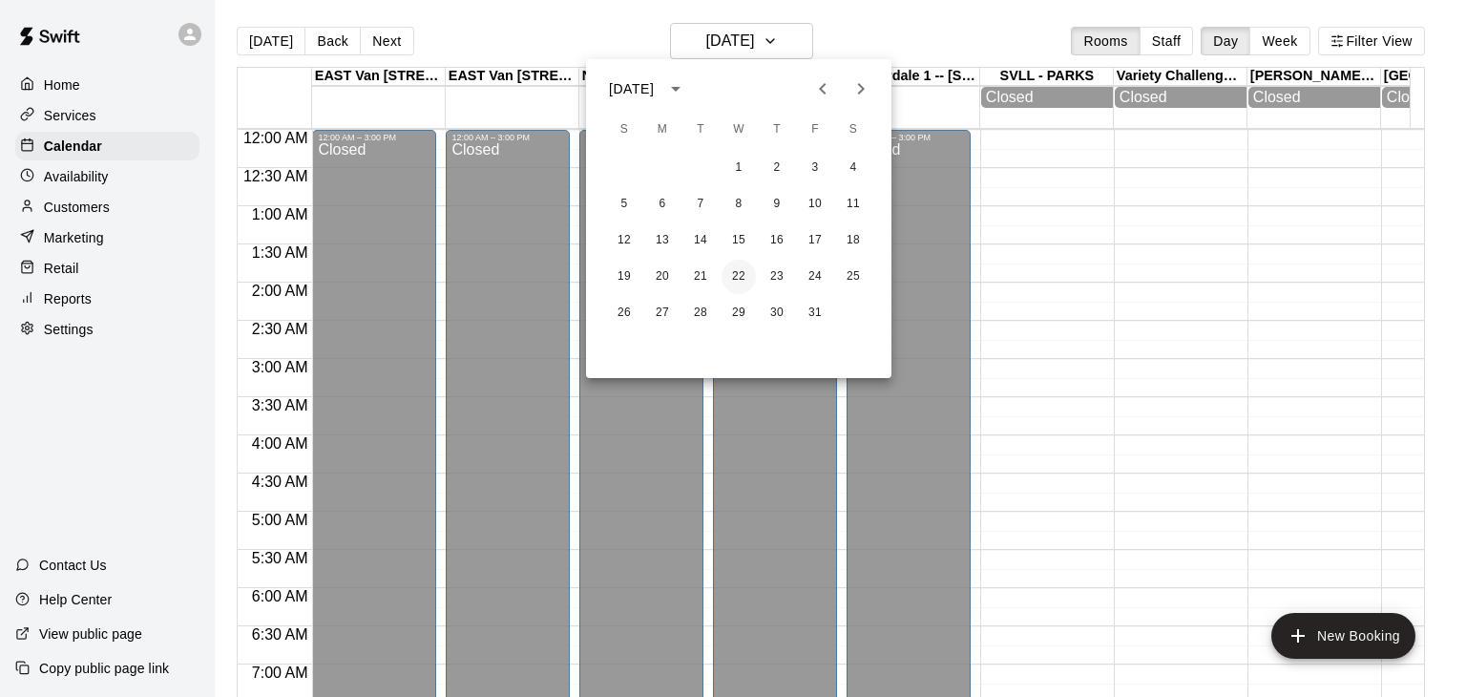
scroll to position [982, 0]
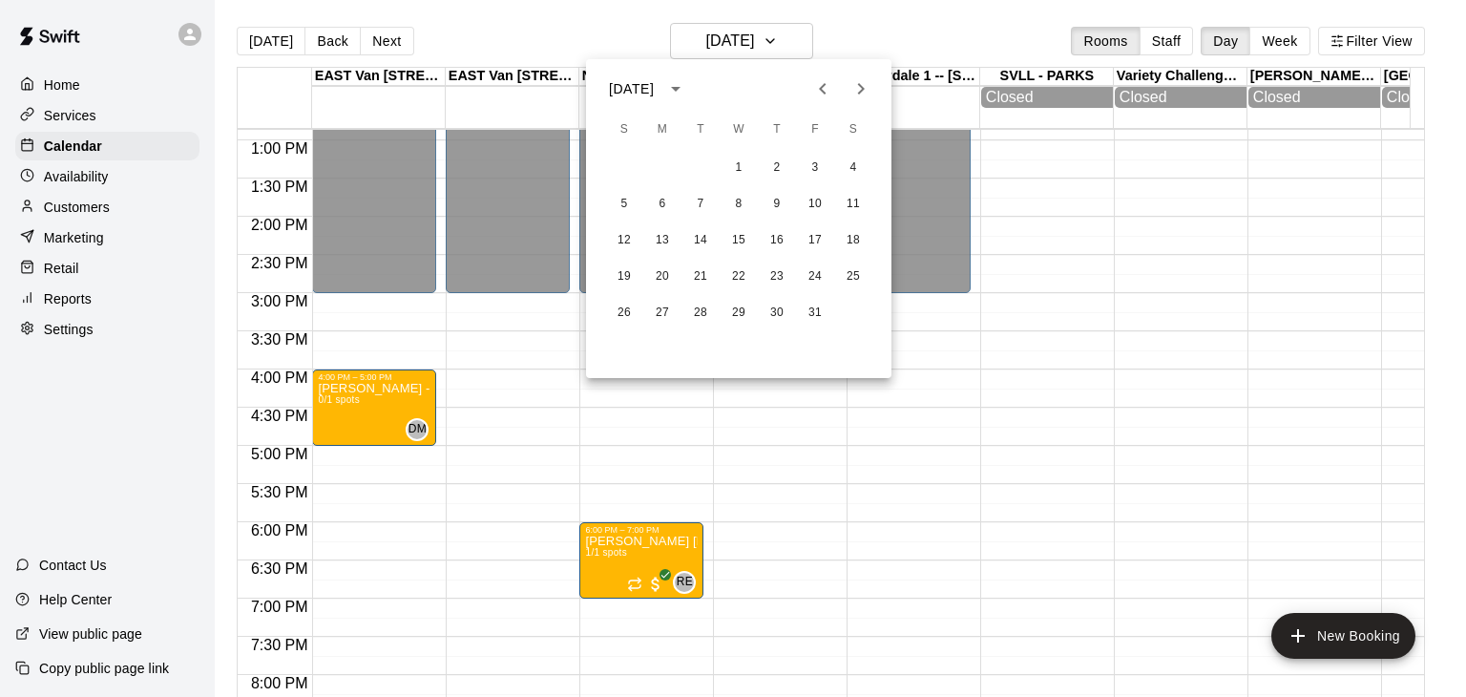
click at [687, 92] on icon "calendar view is open, switch to year view" at bounding box center [675, 88] width 23 height 23
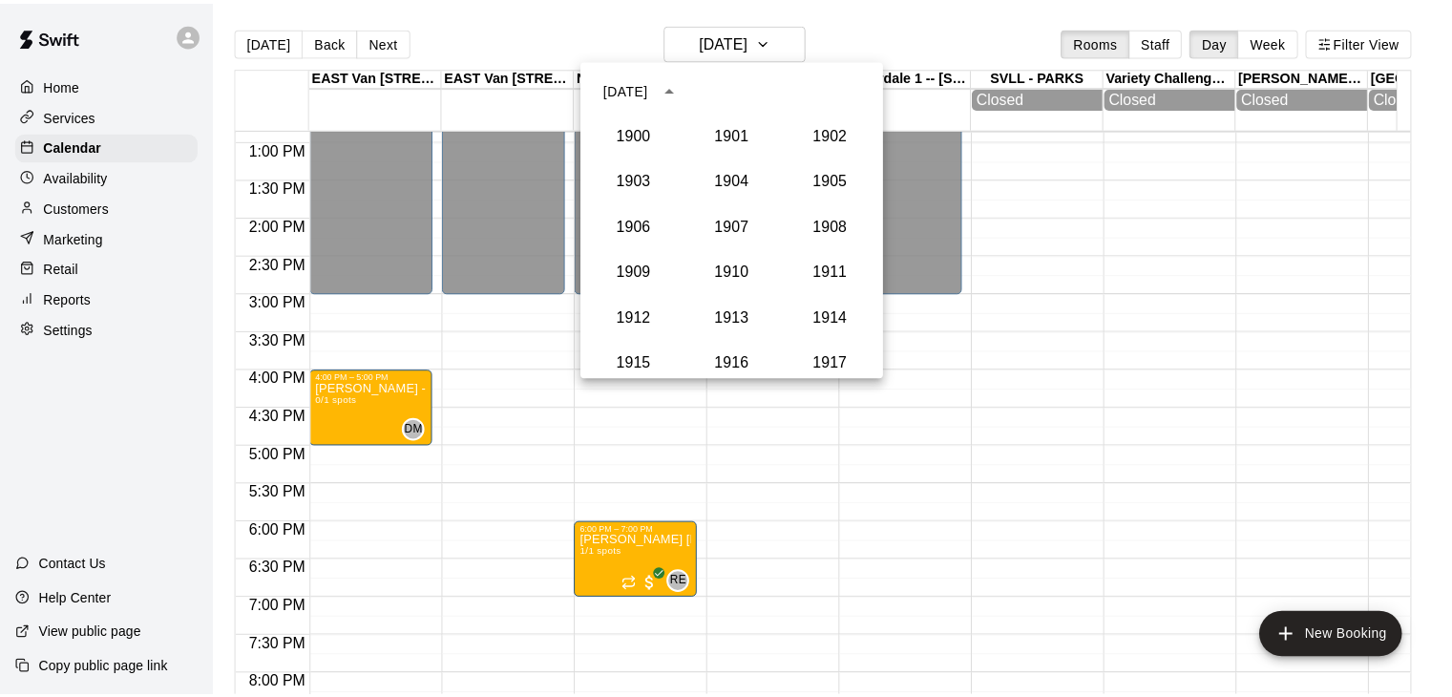
scroll to position [1768, 0]
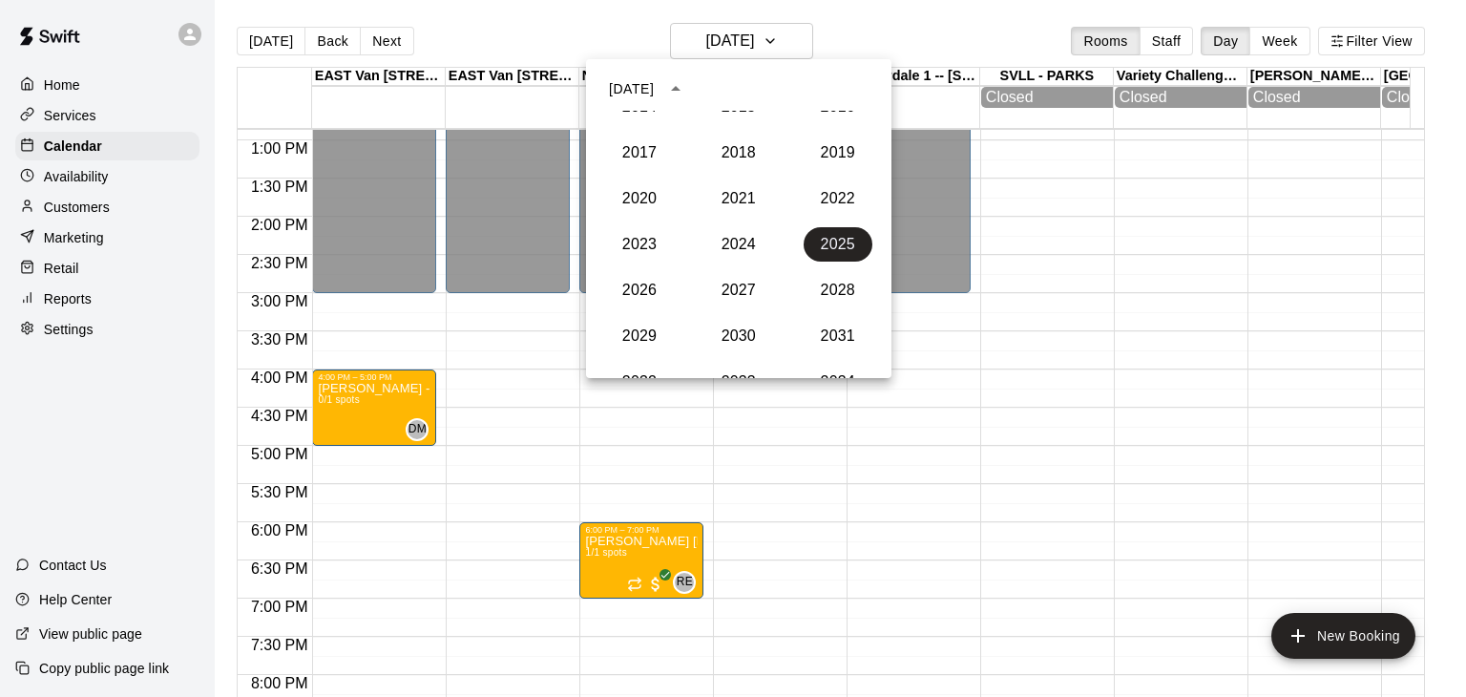
click at [783, 46] on div at bounding box center [733, 348] width 1466 height 697
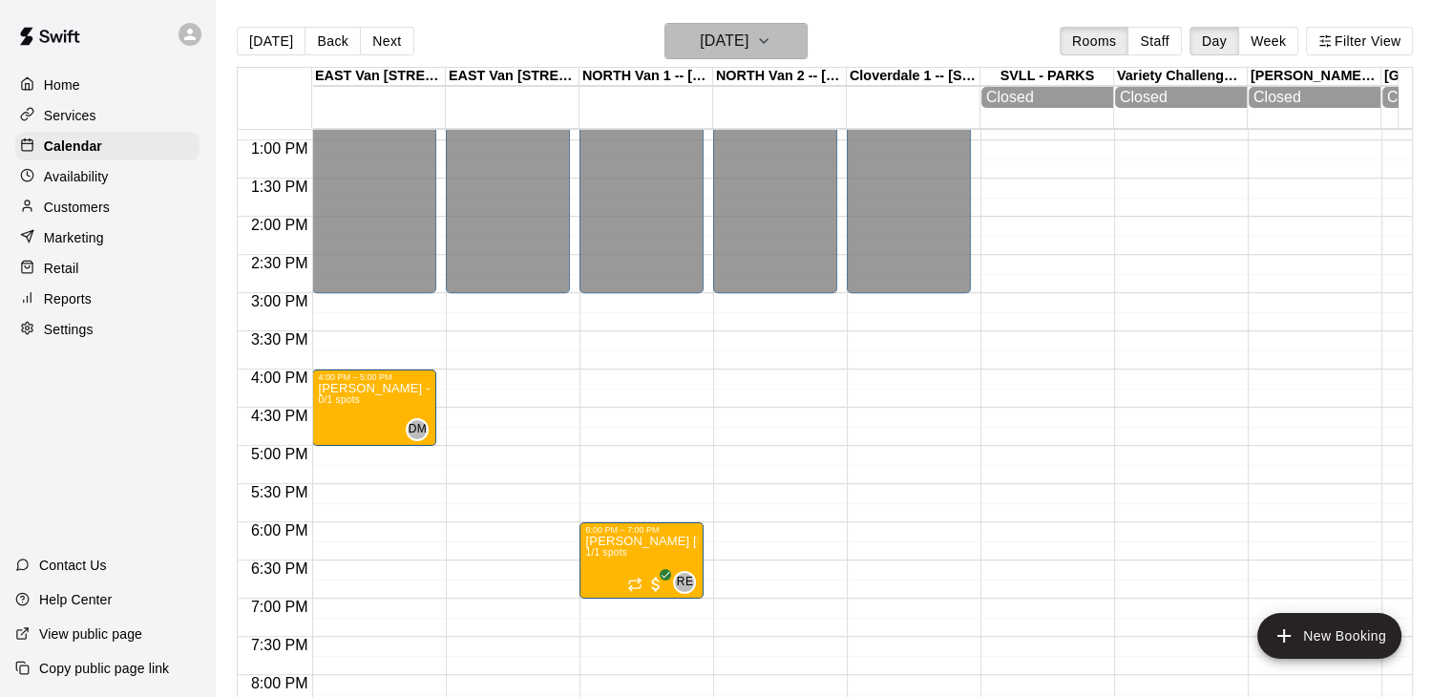
click at [771, 46] on icon "button" at bounding box center [763, 41] width 15 height 23
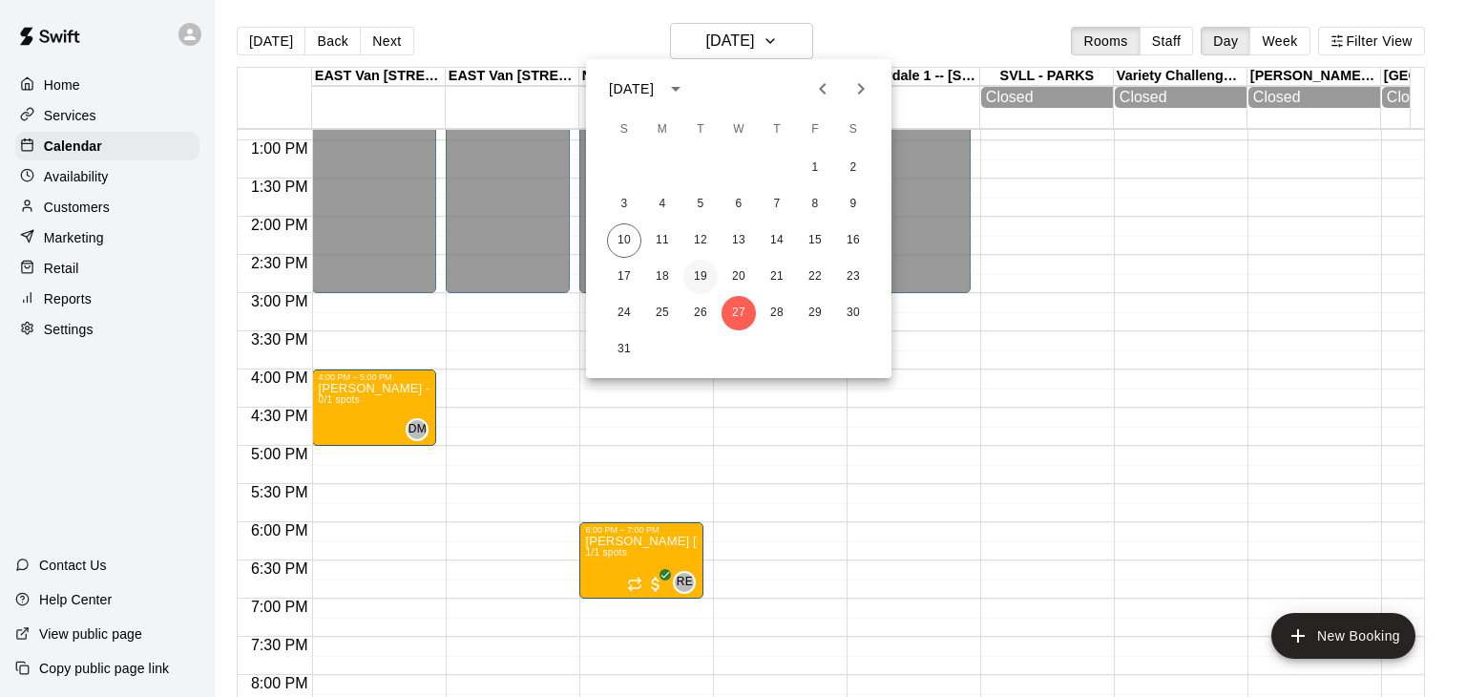
click at [703, 273] on button "19" at bounding box center [701, 277] width 34 height 34
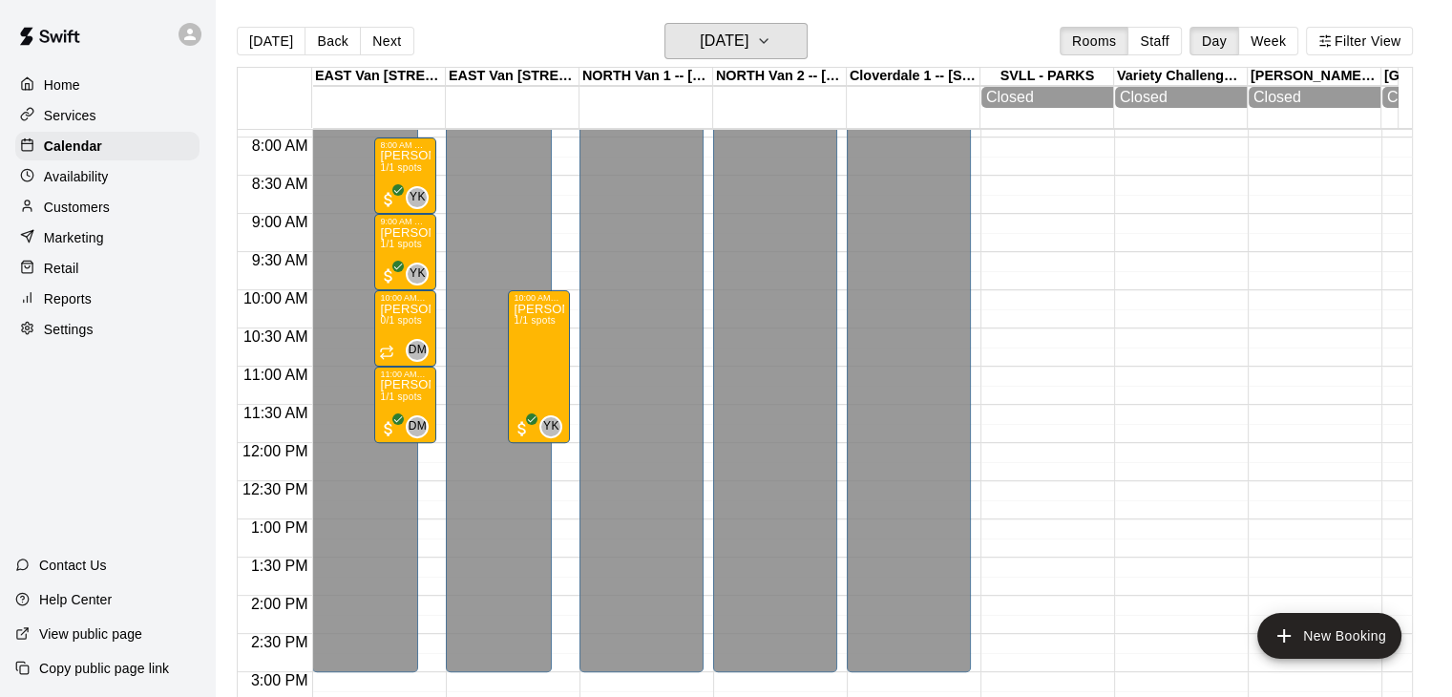
scroll to position [590, 0]
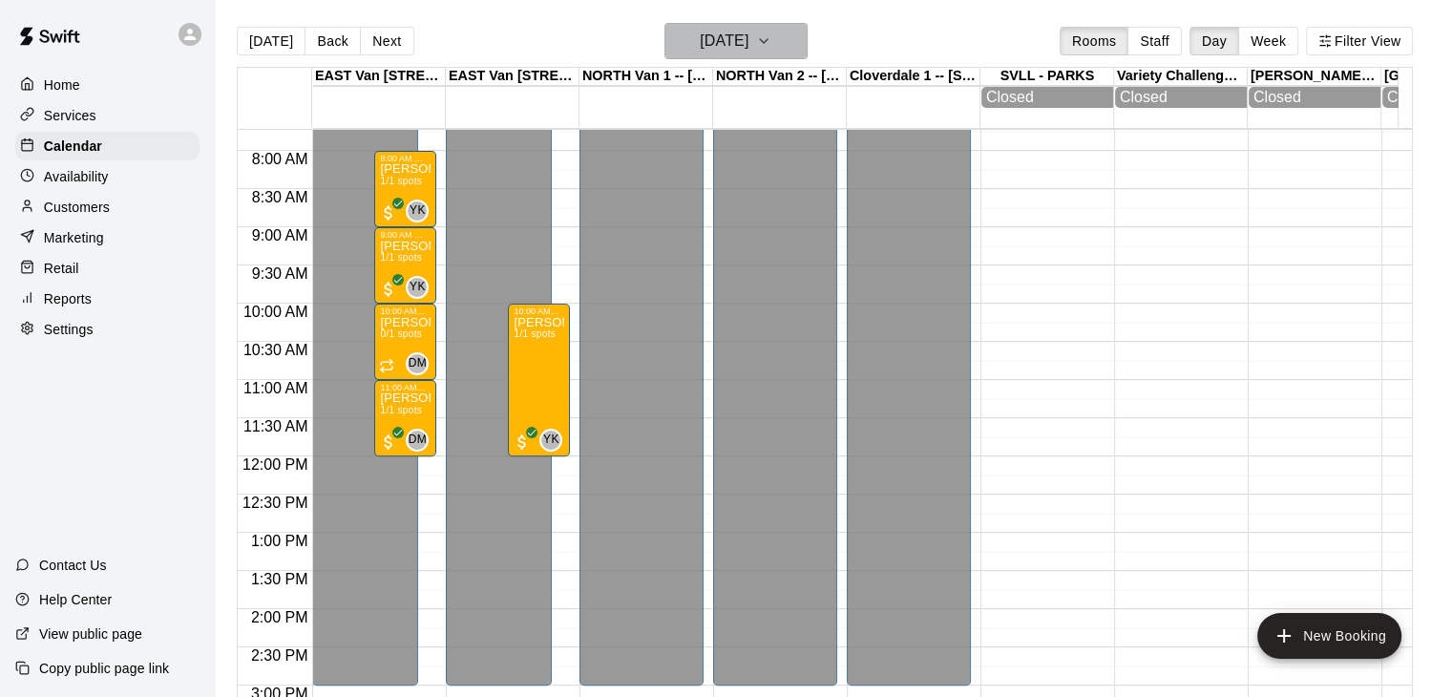
click at [808, 31] on button "[DATE]" at bounding box center [735, 41] width 143 height 36
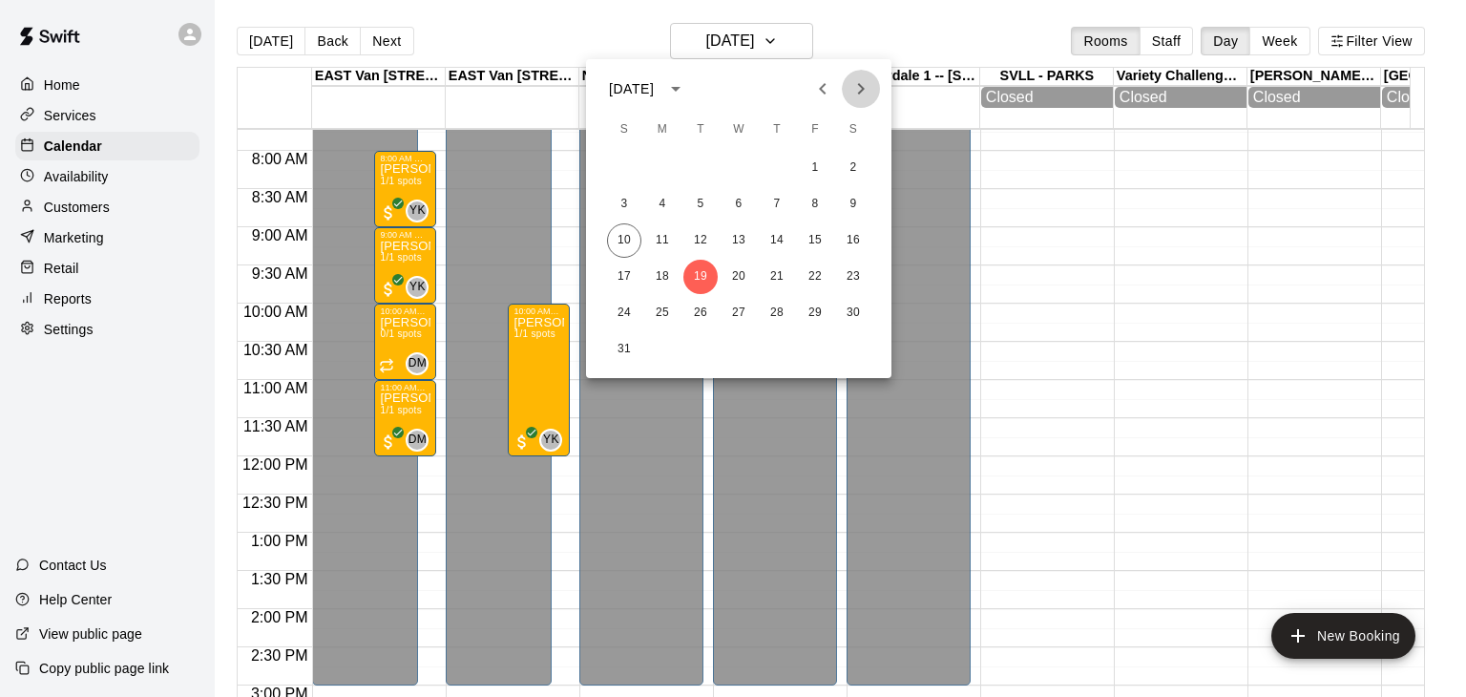
click at [857, 87] on icon "Next month" at bounding box center [861, 88] width 23 height 23
click at [658, 199] on button "8" at bounding box center [662, 204] width 34 height 34
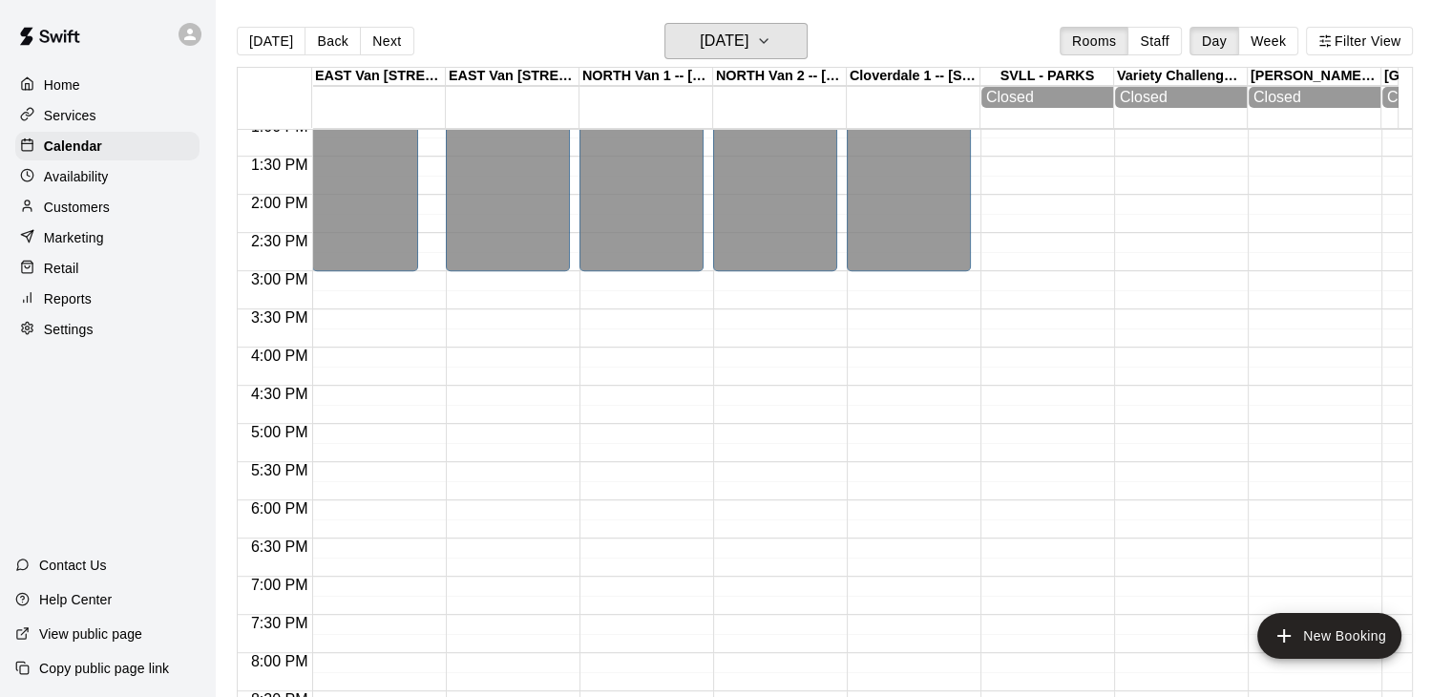
scroll to position [909, 0]
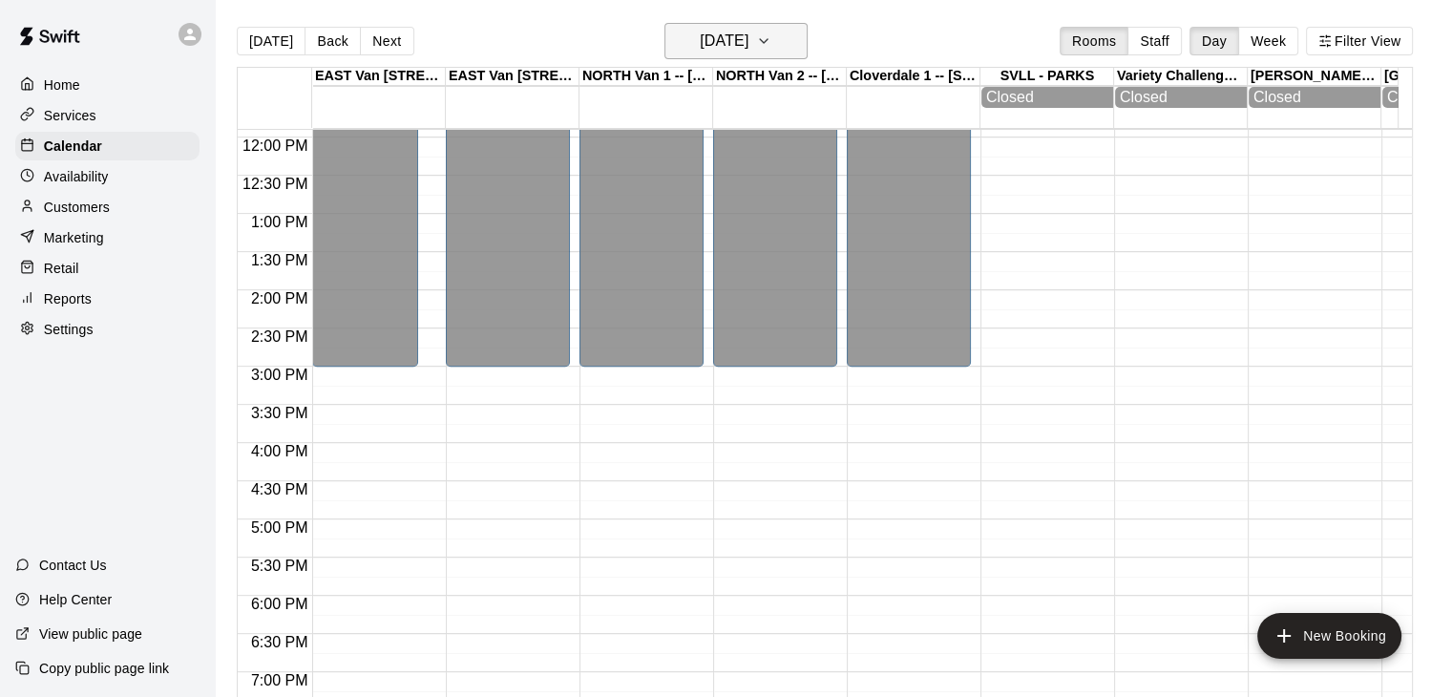
click at [771, 48] on icon "button" at bounding box center [763, 41] width 15 height 23
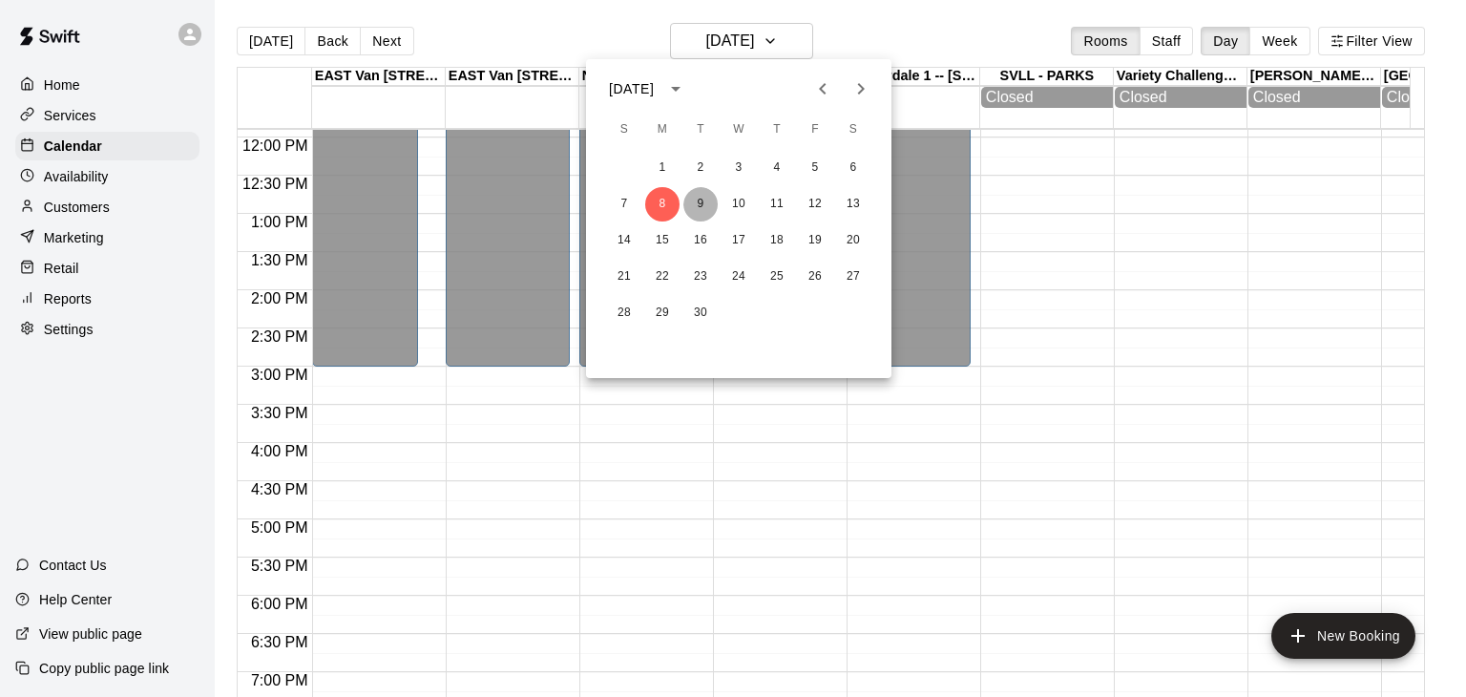
click at [698, 198] on button "9" at bounding box center [701, 204] width 34 height 34
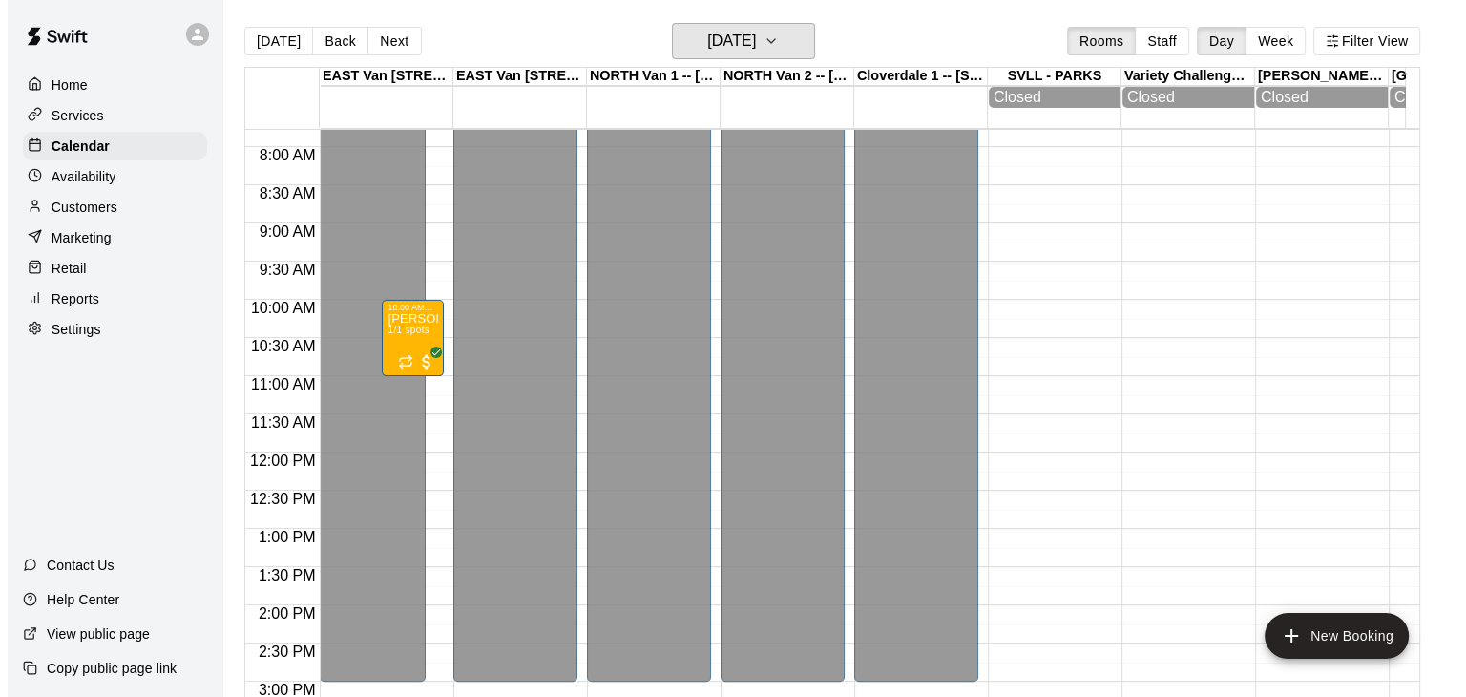
scroll to position [585, 0]
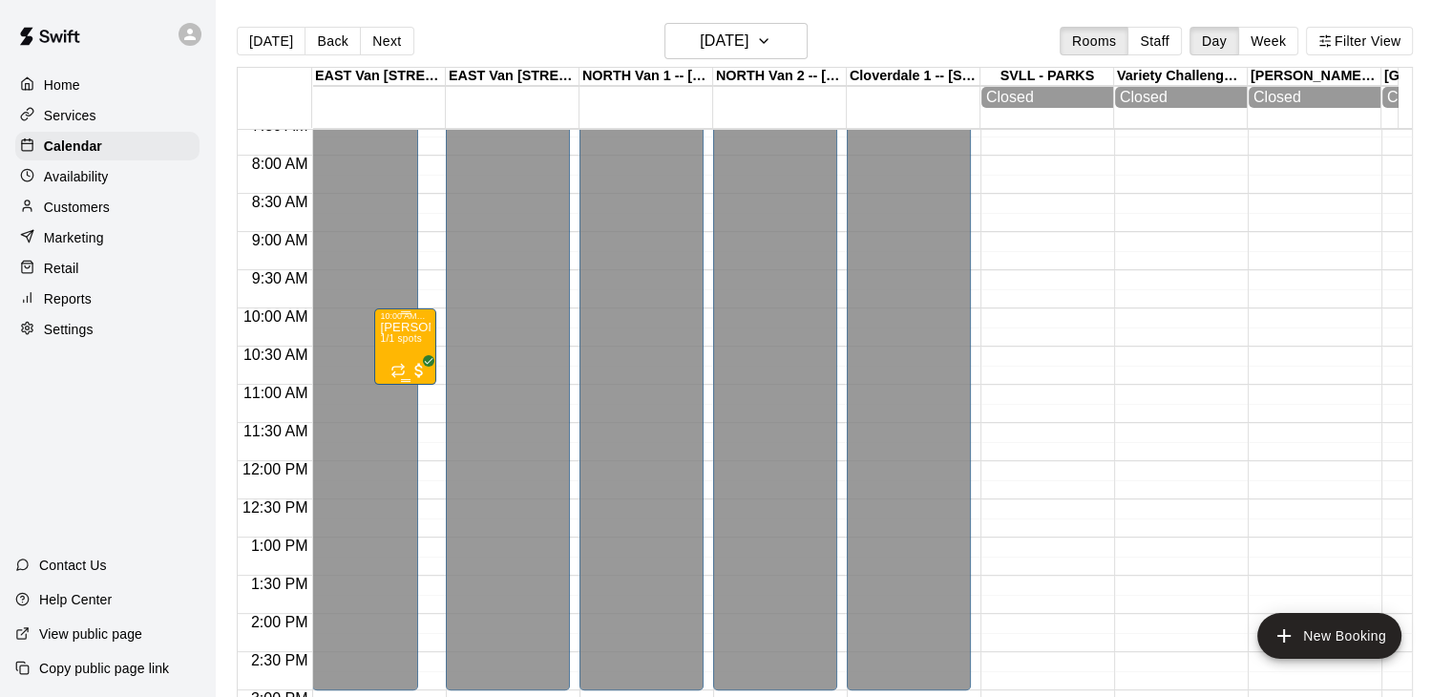
click at [396, 336] on div "[PERSON_NAME], Saturdays-[DATE]-[DATE]@ [GEOGRAPHIC_DATA] 1/1 spots" at bounding box center [405, 669] width 51 height 697
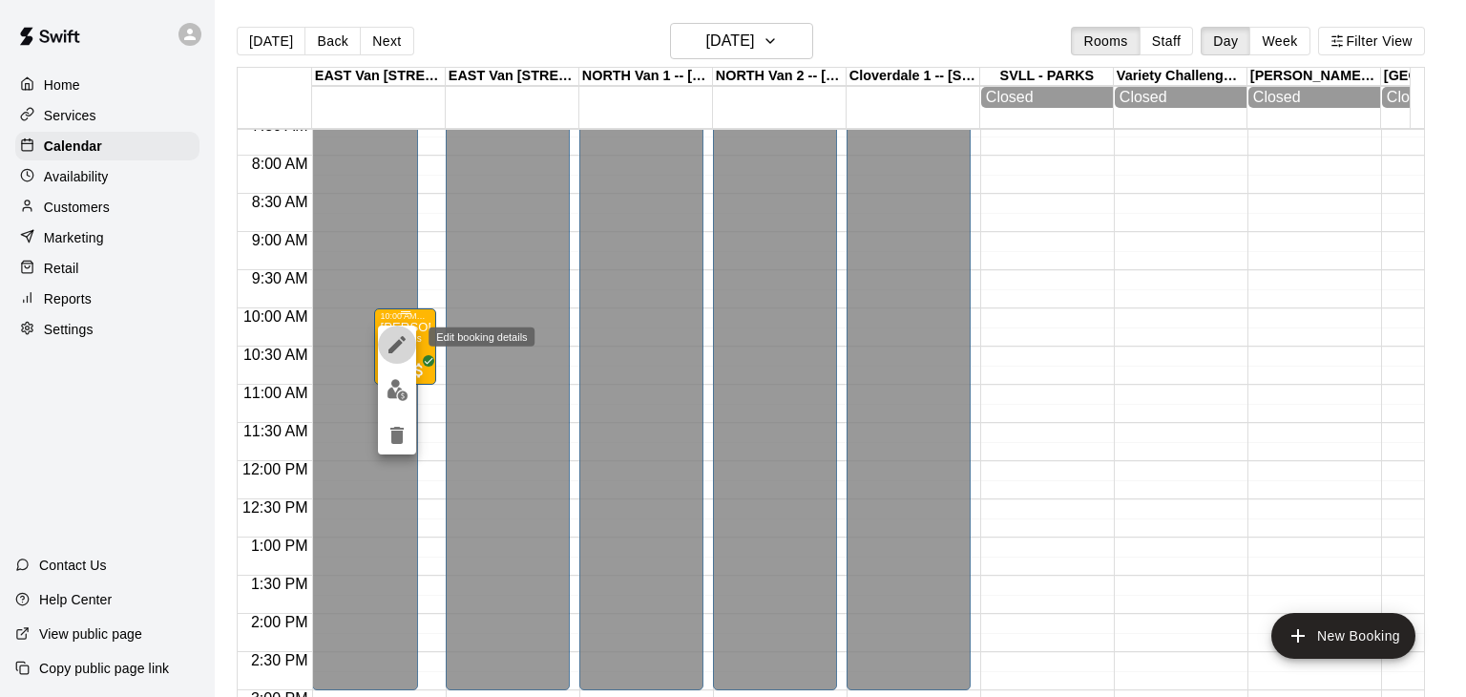
click at [396, 336] on icon "edit" at bounding box center [397, 344] width 23 height 23
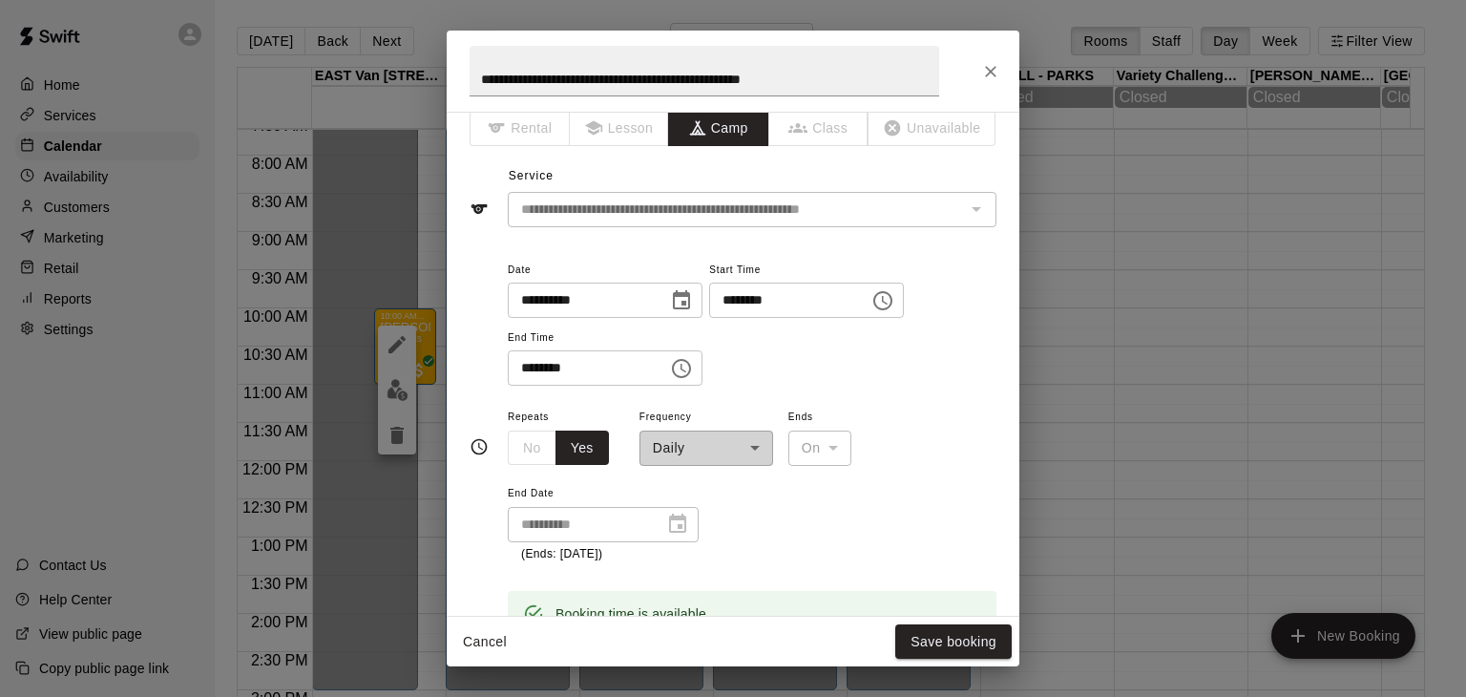
scroll to position [3, 0]
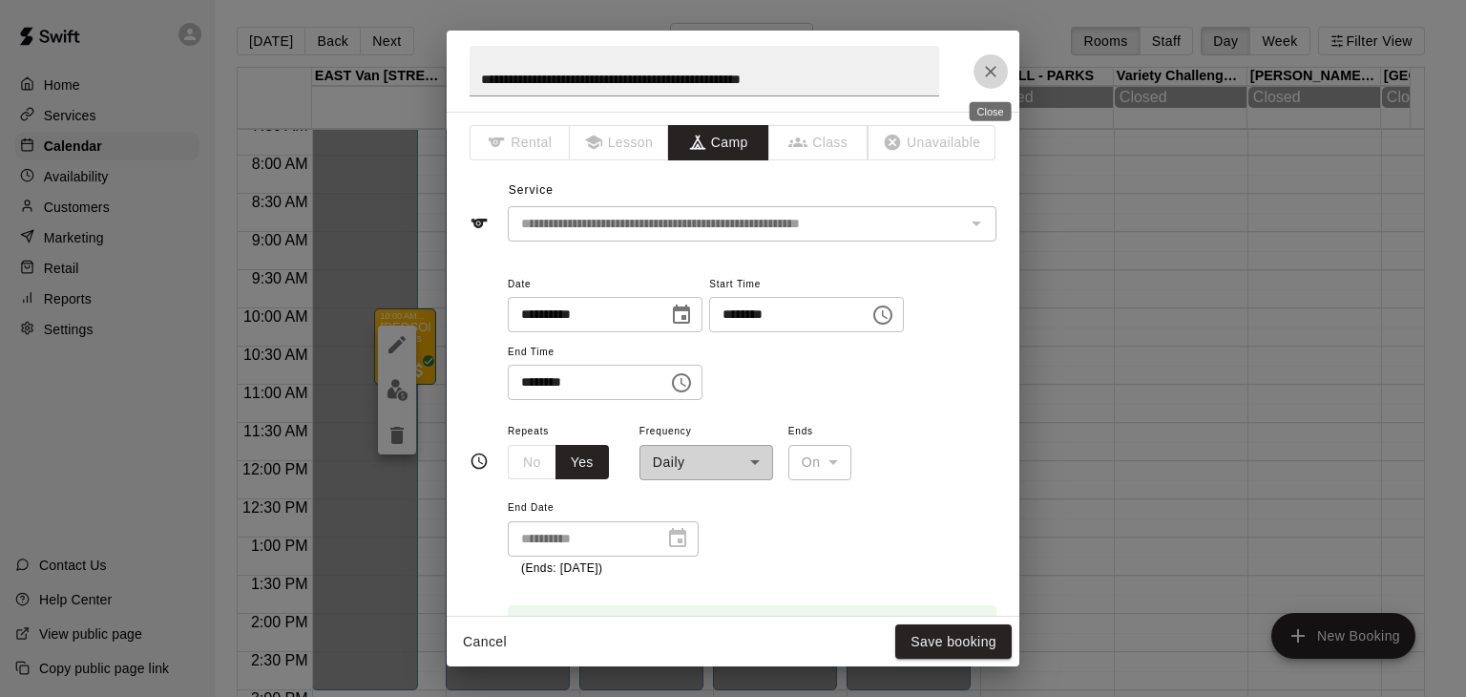
click at [985, 72] on icon "Close" at bounding box center [990, 71] width 19 height 19
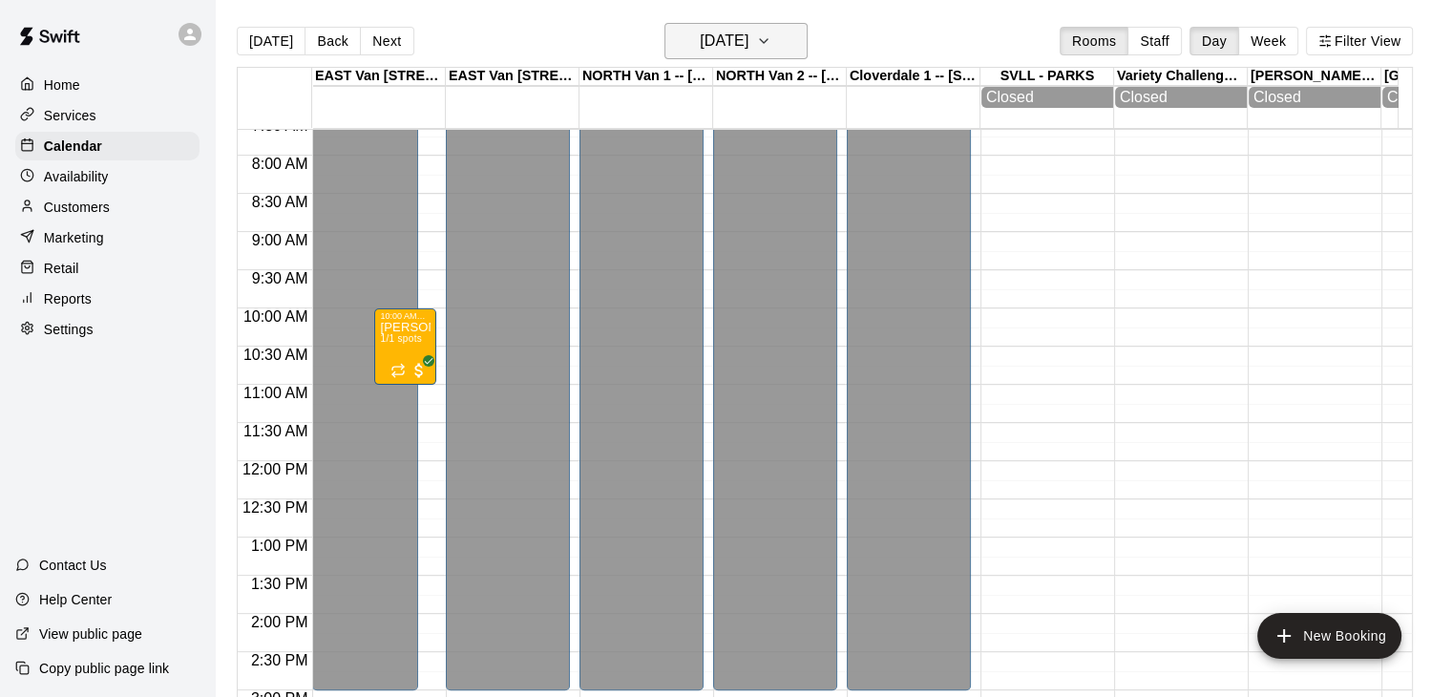
click at [808, 45] on button "[DATE]" at bounding box center [735, 41] width 143 height 36
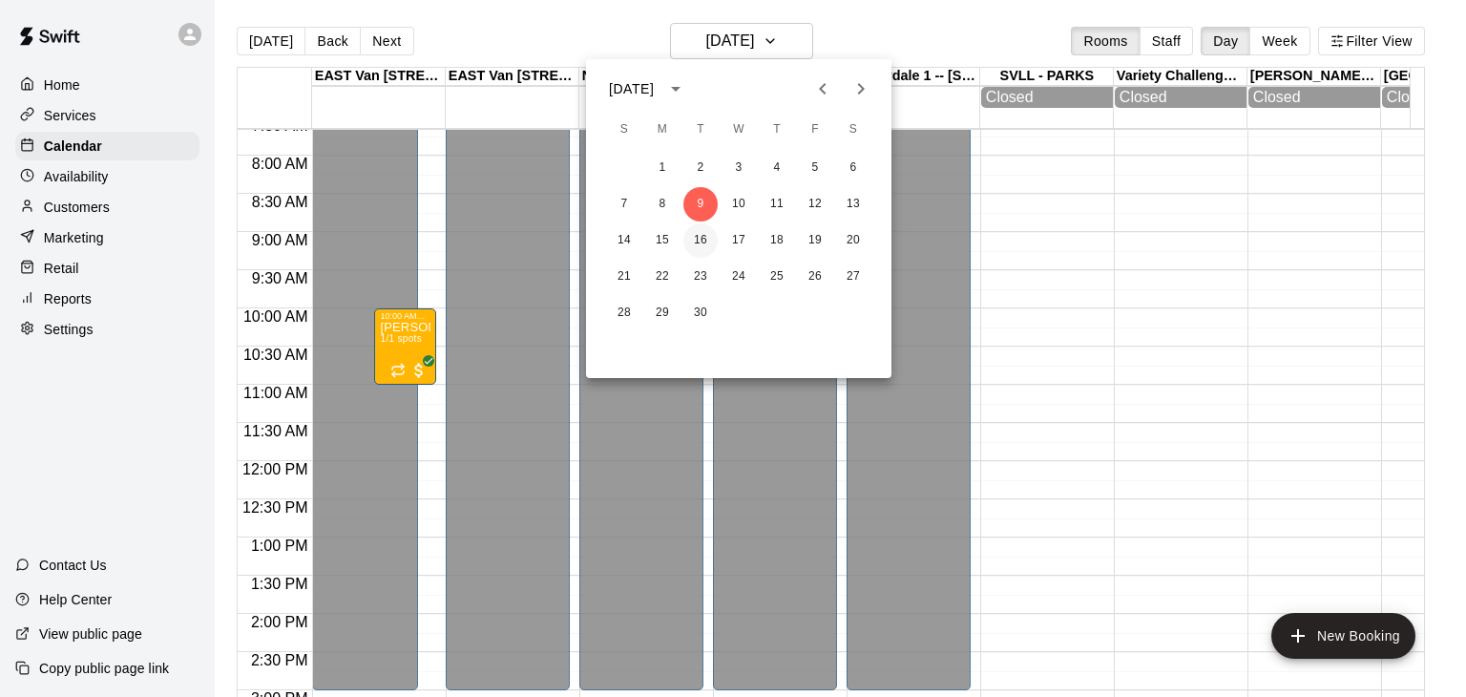
click at [700, 243] on button "16" at bounding box center [701, 240] width 34 height 34
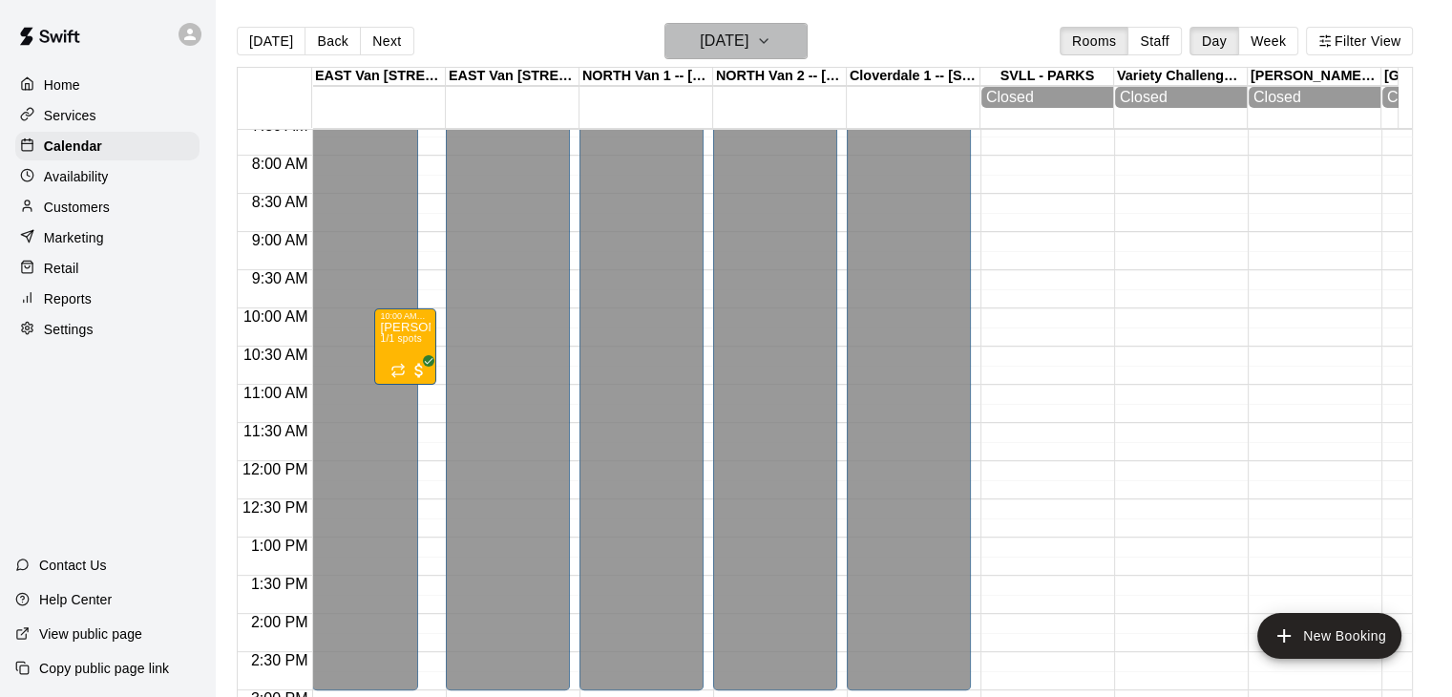
click at [807, 35] on button "[DATE]" at bounding box center [735, 41] width 143 height 36
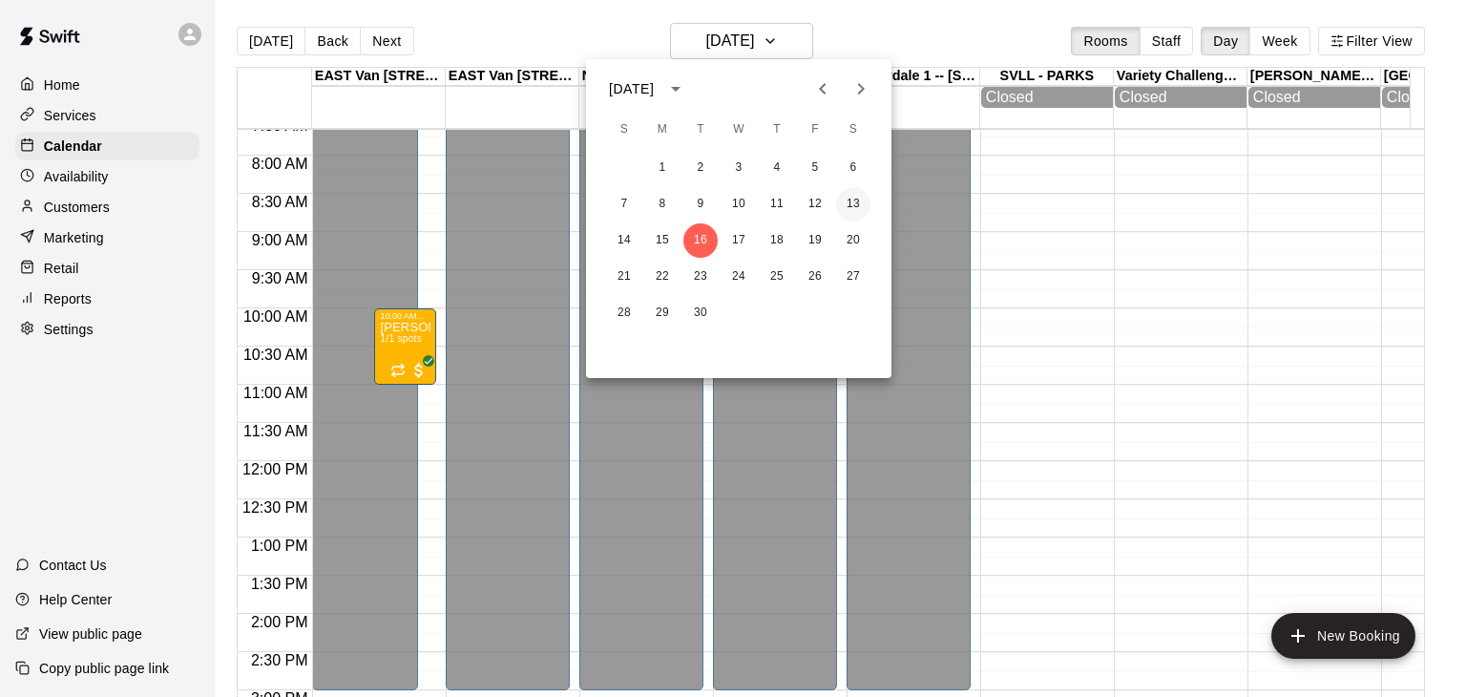
click at [856, 200] on button "13" at bounding box center [853, 204] width 34 height 34
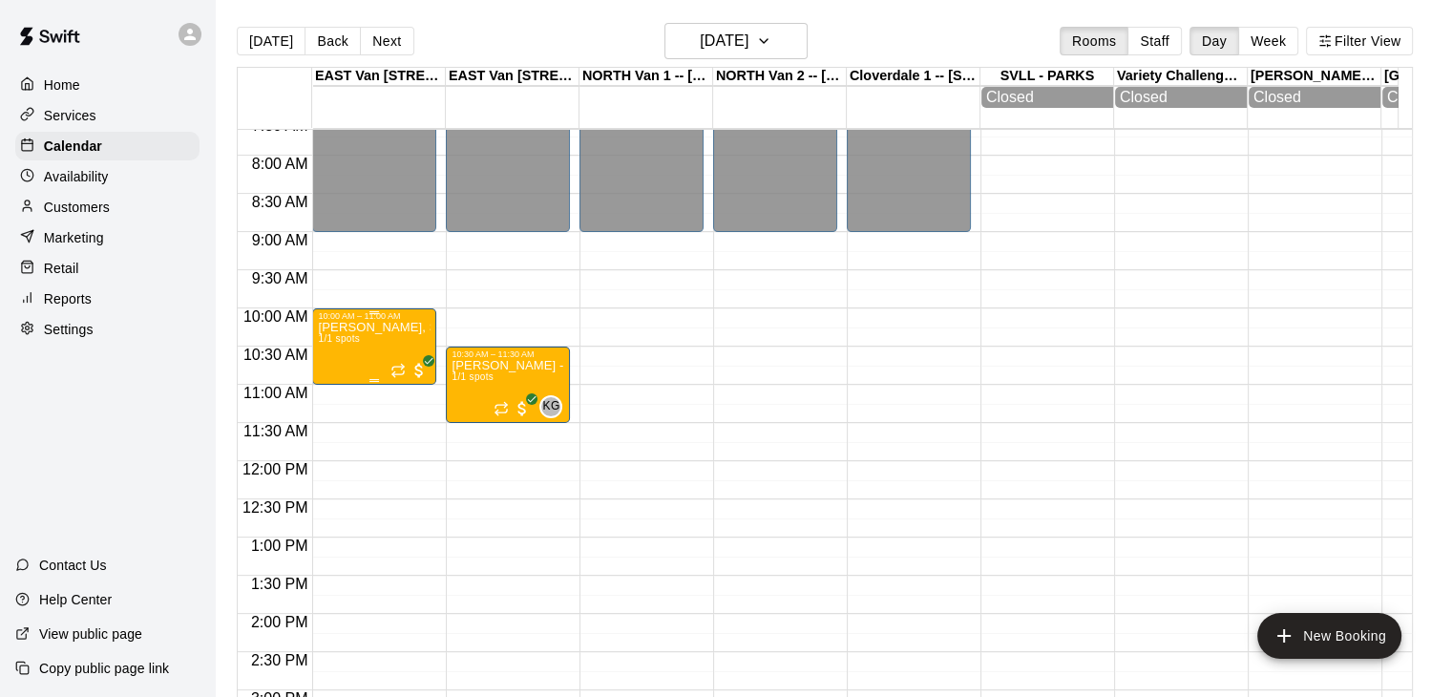
click at [414, 341] on div "[PERSON_NAME], Saturdays-[DATE]-[DATE]@ [GEOGRAPHIC_DATA] 1/1 spots" at bounding box center [374, 669] width 113 height 697
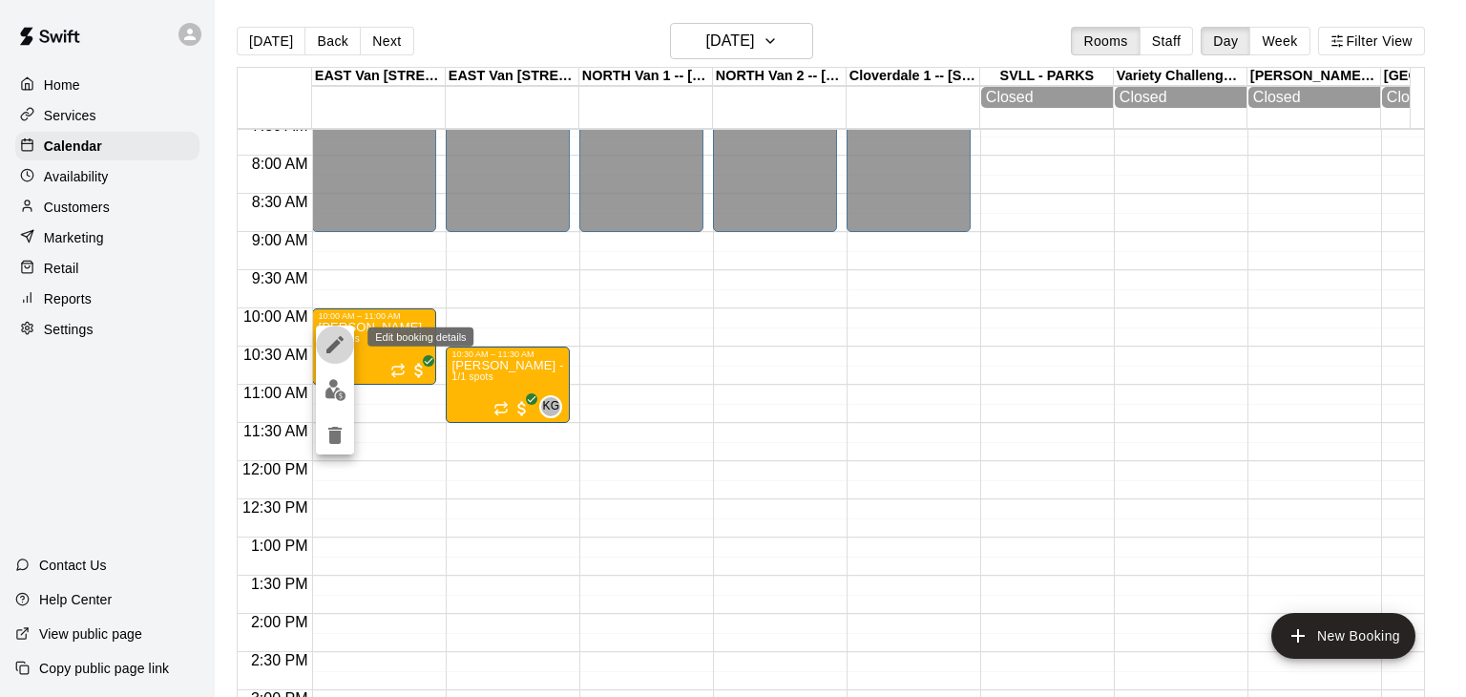
click at [332, 340] on icon "edit" at bounding box center [335, 344] width 23 height 23
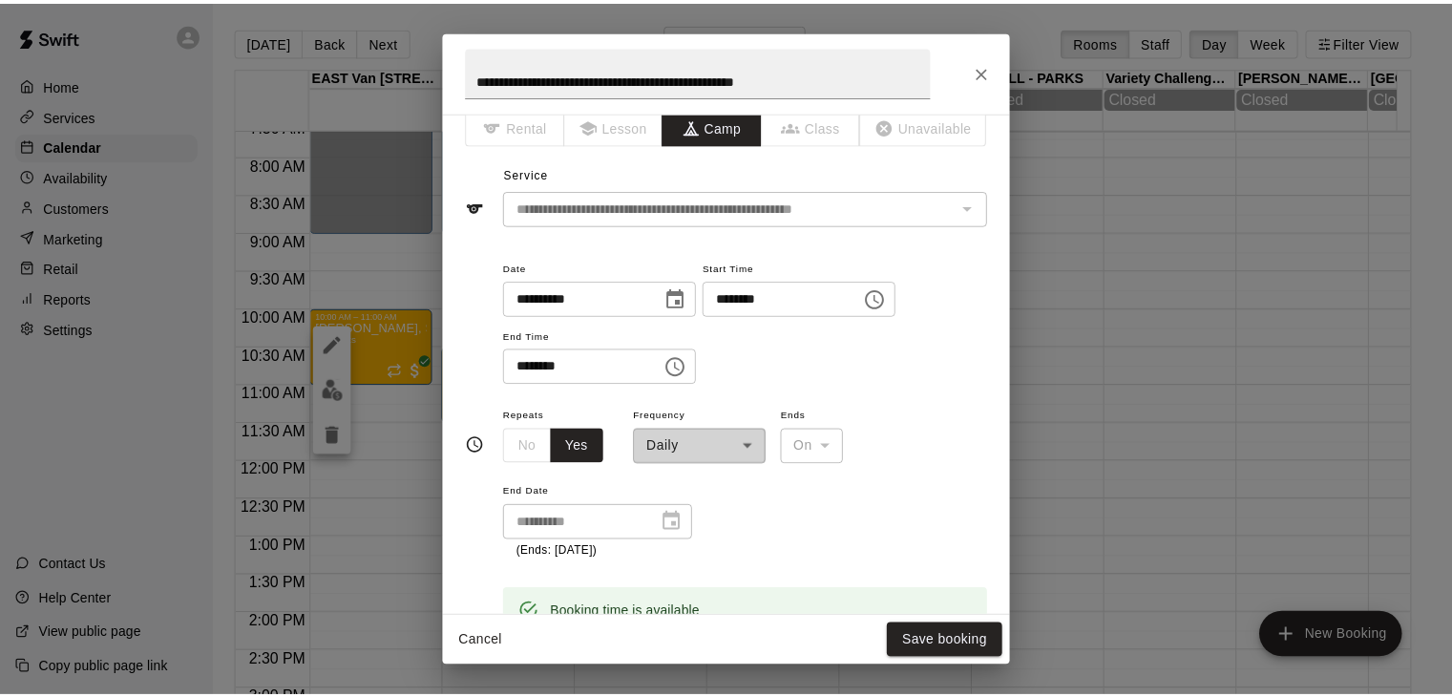
scroll to position [0, 0]
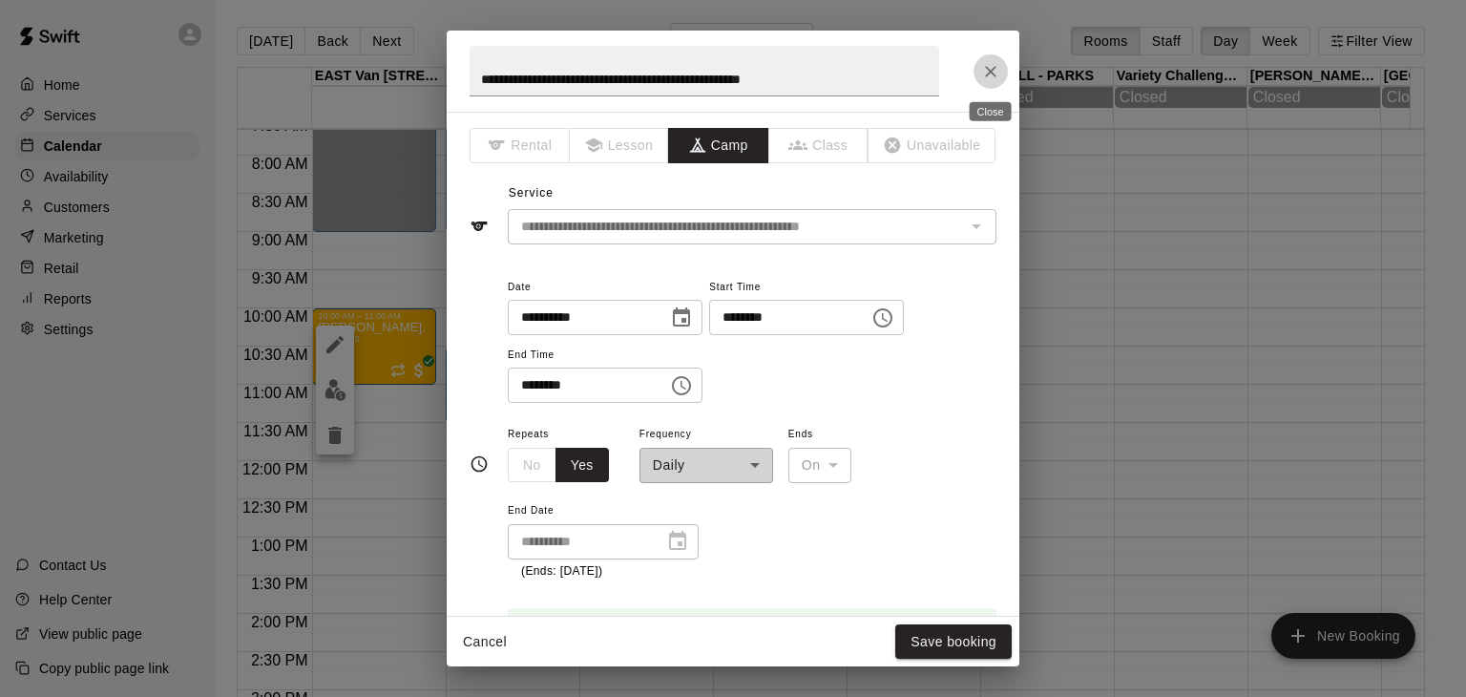
click at [992, 70] on icon "Close" at bounding box center [990, 71] width 11 height 11
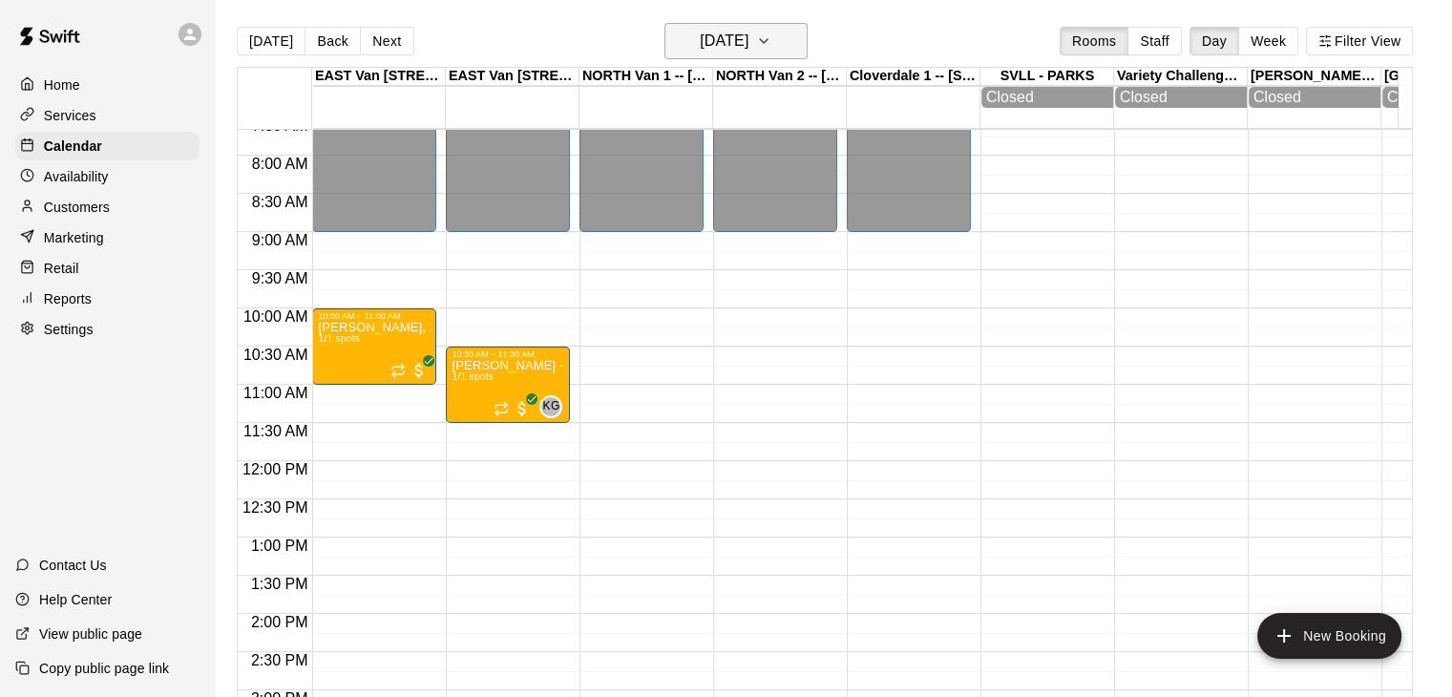
click at [768, 41] on icon "button" at bounding box center [764, 41] width 8 height 4
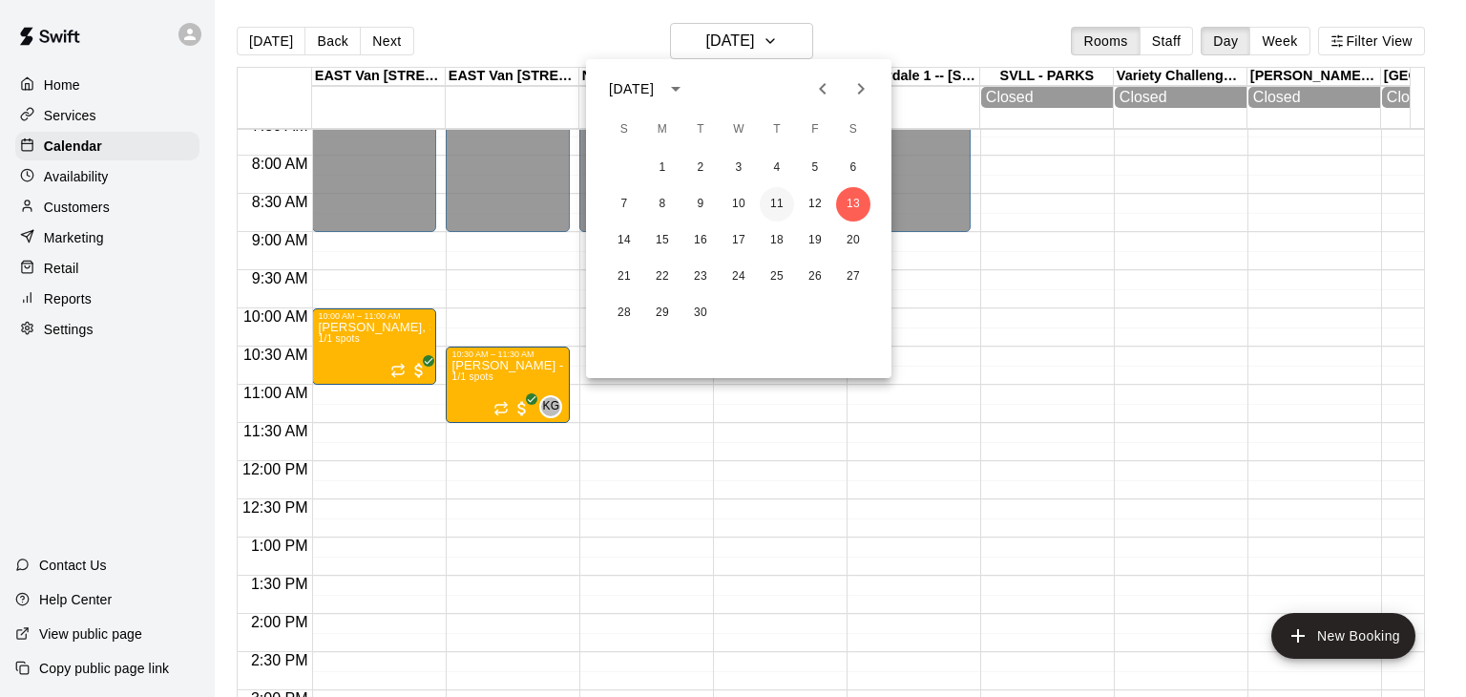
click at [773, 215] on button "11" at bounding box center [777, 204] width 34 height 34
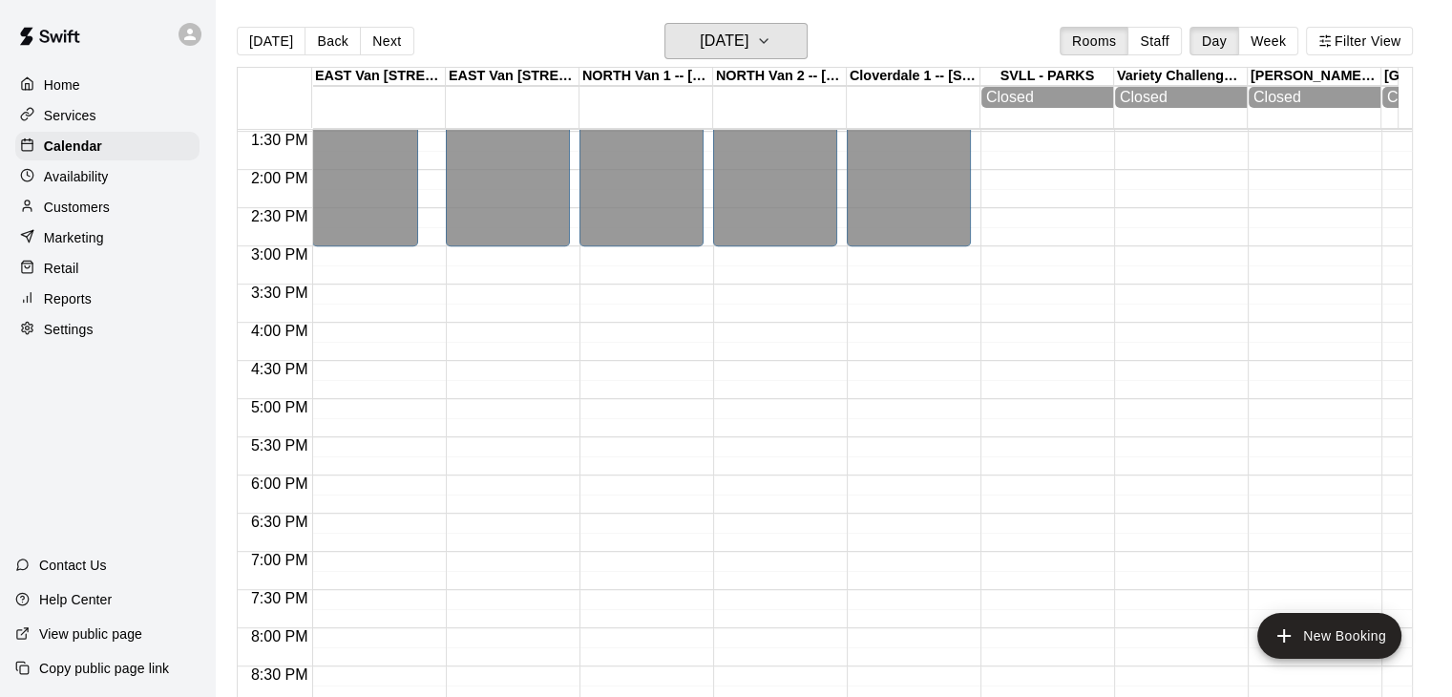
scroll to position [1037, 0]
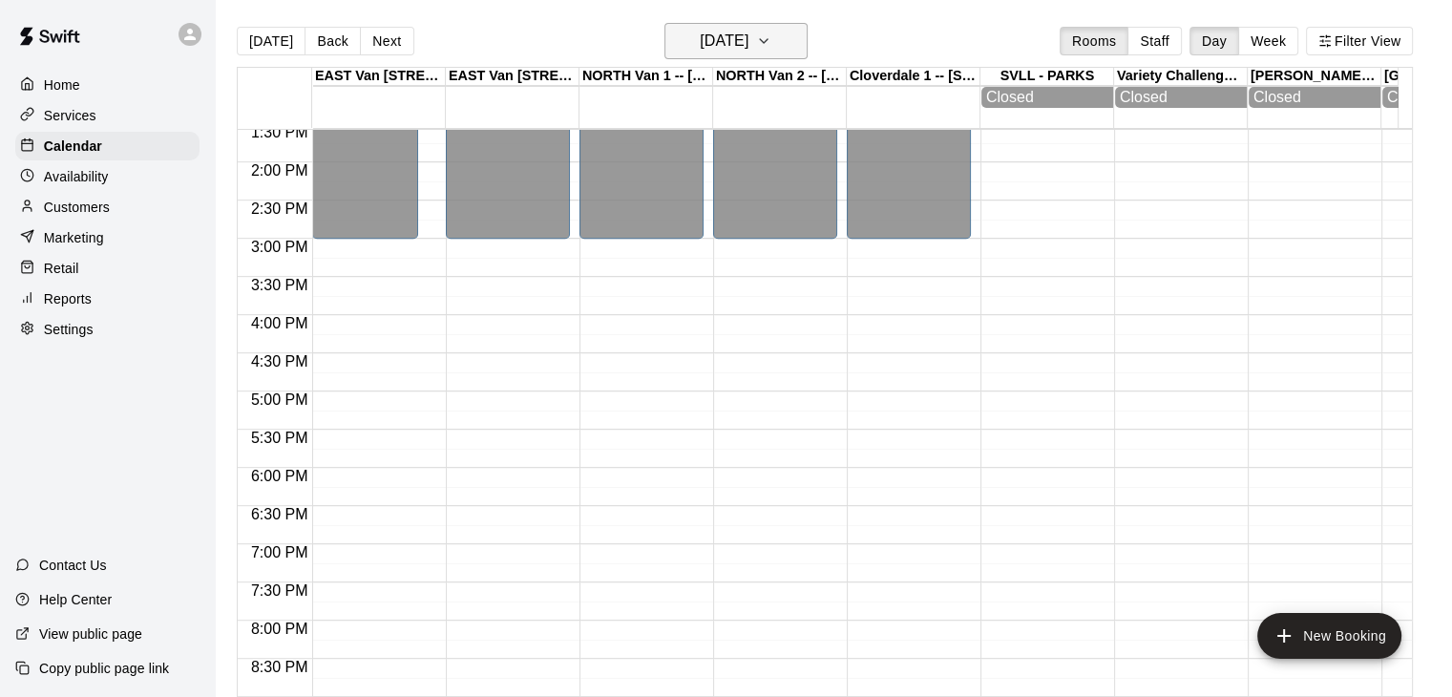
click at [771, 40] on icon "button" at bounding box center [763, 41] width 15 height 23
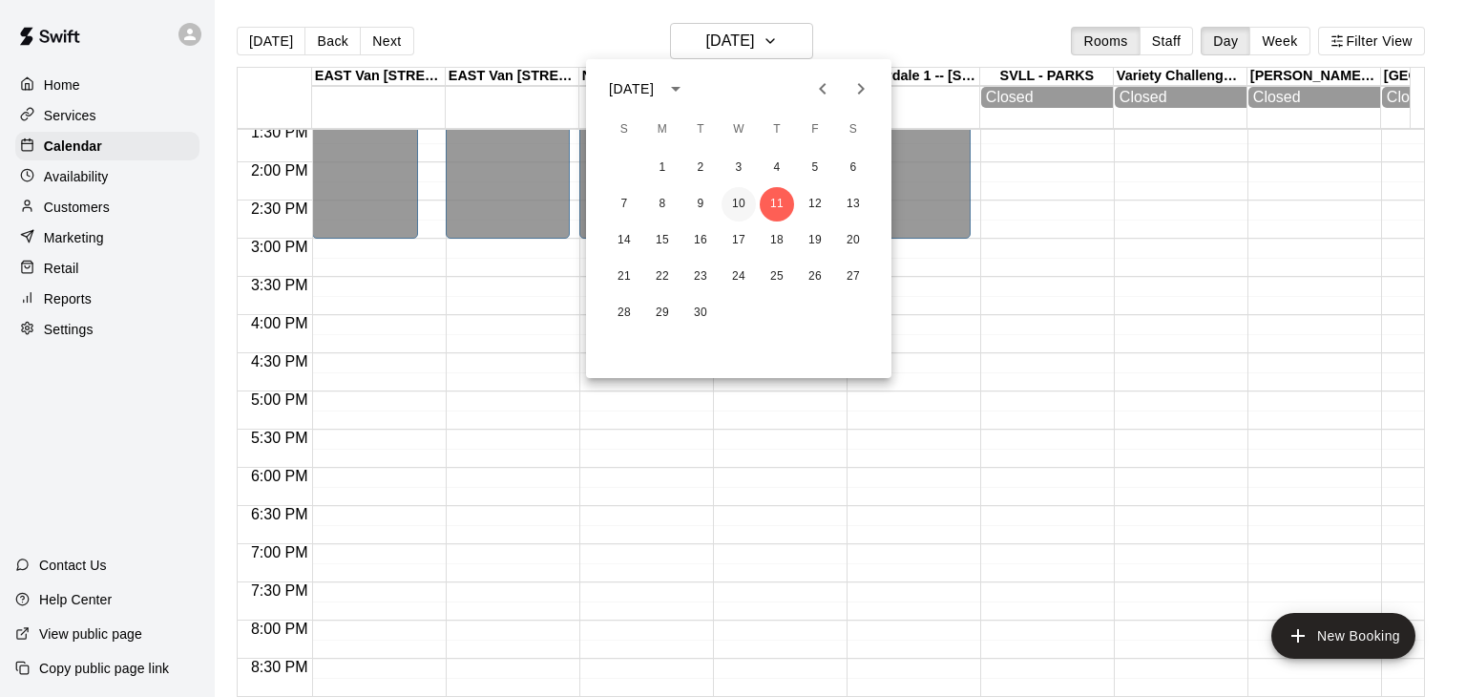
click at [740, 200] on button "10" at bounding box center [739, 204] width 34 height 34
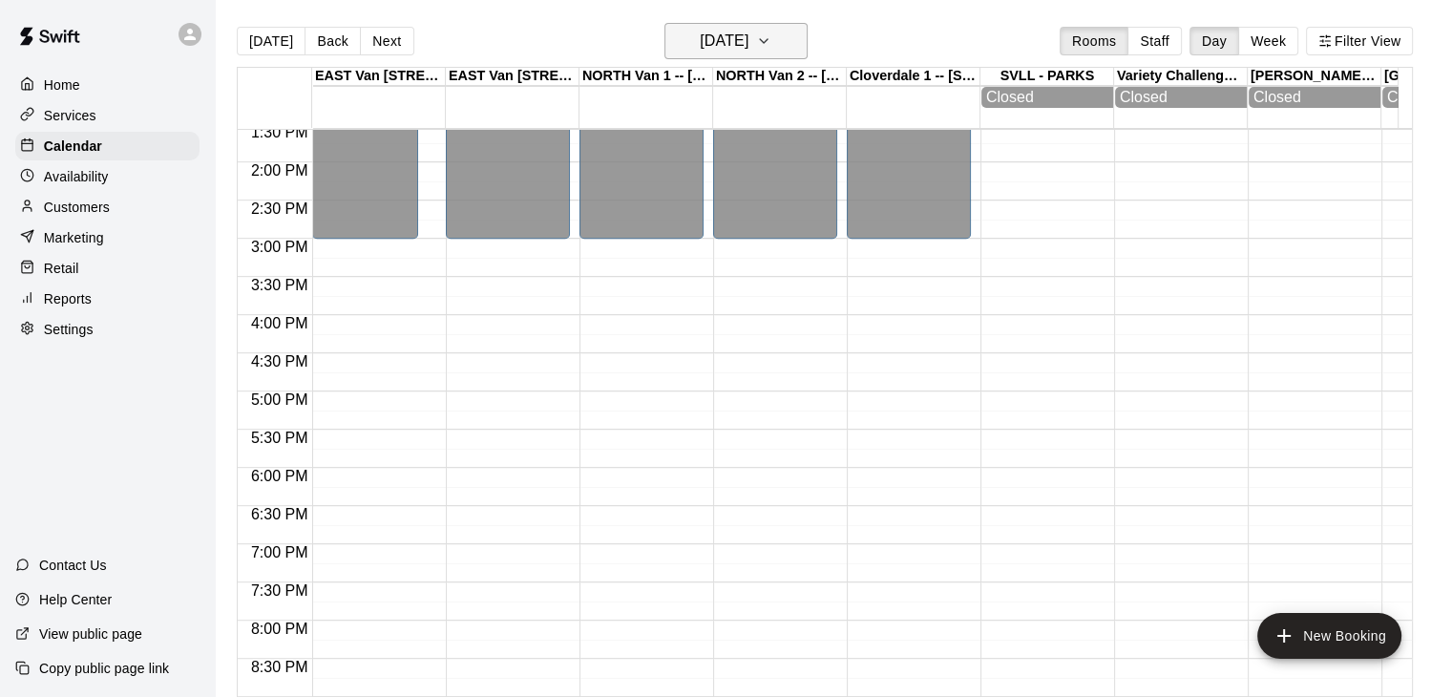
click at [771, 43] on icon "button" at bounding box center [763, 41] width 15 height 23
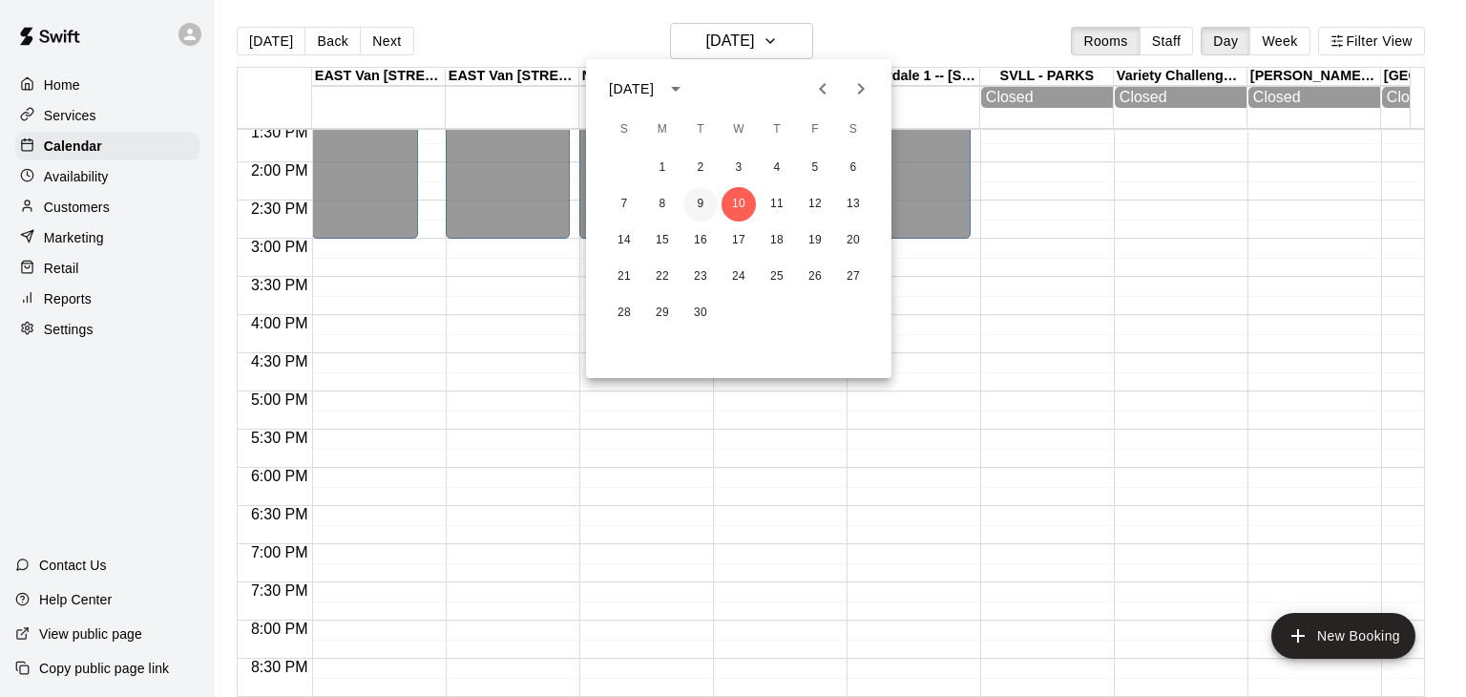
click at [701, 204] on button "9" at bounding box center [701, 204] width 34 height 34
